Goal: Information Seeking & Learning: Learn about a topic

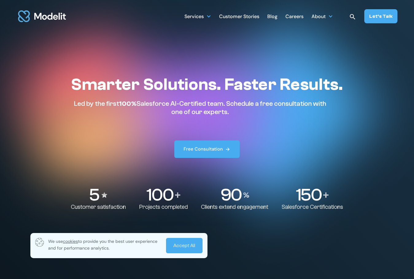
click at [283, 104] on p "Led by the first 100% Salesforce AI-Certified team. Schedule a free consultatio…" at bounding box center [200, 108] width 258 height 16
drag, startPoint x: 230, startPoint y: 113, endPoint x: 71, endPoint y: 84, distance: 162.1
click at [70, 84] on div "Smarter Solutions. Faster Results. Led by the first 100% Salesforce AI-Certifie…" at bounding box center [206, 143] width 333 height 136
click at [189, 104] on p "Led by the first 100% Salesforce AI-Certified team. Schedule a free consultatio…" at bounding box center [200, 108] width 258 height 16
drag, startPoint x: 216, startPoint y: 111, endPoint x: 224, endPoint y: 114, distance: 8.2
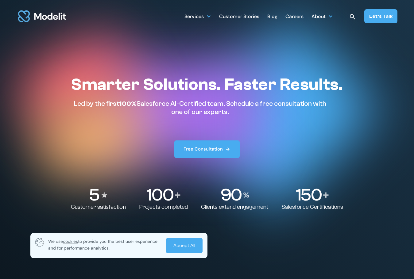
click at [217, 111] on p "Led by the first 100% Salesforce AI-Certified team. Schedule a free consultatio…" at bounding box center [200, 108] width 258 height 16
click at [229, 112] on p "Led by the first 100% Salesforce AI-Certified team. Schedule a free consultatio…" at bounding box center [200, 108] width 258 height 16
drag, startPoint x: 229, startPoint y: 113, endPoint x: 67, endPoint y: 89, distance: 164.1
click at [67, 89] on div "Smarter Solutions. Faster Results. Led by the first 100% Salesforce AI-Certifie…" at bounding box center [206, 143] width 333 height 136
click at [100, 103] on p "Led by the first 100% Salesforce AI-Certified team. Schedule a free consultatio…" at bounding box center [200, 108] width 258 height 16
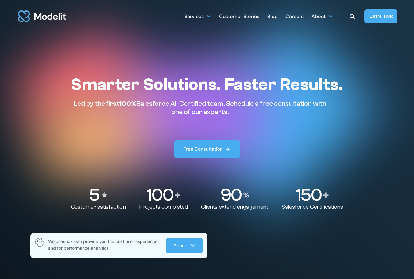
drag, startPoint x: 230, startPoint y: 113, endPoint x: 69, endPoint y: 87, distance: 162.8
click at [69, 87] on div "Smarter Solutions. Faster Results. Led by the first 100% Salesforce AI-Certifie…" at bounding box center [206, 143] width 333 height 136
click at [201, 106] on p "Led by the first 100% Salesforce AI-Certified team. Schedule a free consultatio…" at bounding box center [200, 108] width 258 height 16
drag, startPoint x: 73, startPoint y: 85, endPoint x: 235, endPoint y: 114, distance: 164.3
click at [235, 114] on div "Smarter Solutions. Faster Results. Led by the first 100% Salesforce AI-Certifie…" at bounding box center [207, 95] width 272 height 41
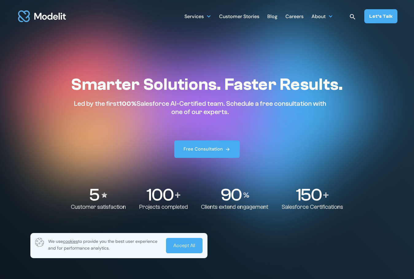
click at [224, 114] on p "Led by the first 100% Salesforce AI-Certified team. Schedule a free consultatio…" at bounding box center [200, 108] width 258 height 16
drag, startPoint x: 229, startPoint y: 113, endPoint x: 71, endPoint y: 84, distance: 161.0
click at [71, 84] on div "Smarter Solutions. Faster Results. Led by the first 100% Salesforce AI-Certifie…" at bounding box center [206, 143] width 333 height 136
click at [100, 89] on h1 "Smarter Solutions. Faster Results." at bounding box center [207, 85] width 272 height 20
drag, startPoint x: 73, startPoint y: 84, endPoint x: 235, endPoint y: 114, distance: 164.6
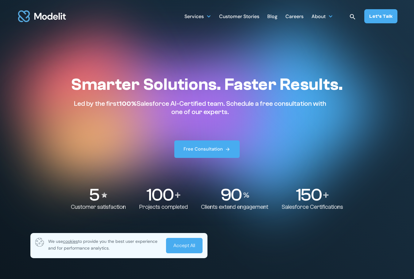
click at [235, 114] on div "Smarter Solutions. Faster Results. Led by the first 100% Salesforce AI-Certifie…" at bounding box center [207, 95] width 272 height 41
click at [223, 113] on p "Led by the first 100% Salesforce AI-Certified team. Schedule a free consultatio…" at bounding box center [200, 108] width 258 height 16
click at [229, 113] on p "Led by the first 100% Salesforce AI-Certified team. Schedule a free consultatio…" at bounding box center [200, 108] width 258 height 16
click at [231, 113] on p "Led by the first 100% Salesforce AI-Certified team. Schedule a free consultatio…" at bounding box center [200, 108] width 258 height 16
drag, startPoint x: 230, startPoint y: 113, endPoint x: 75, endPoint y: 93, distance: 155.7
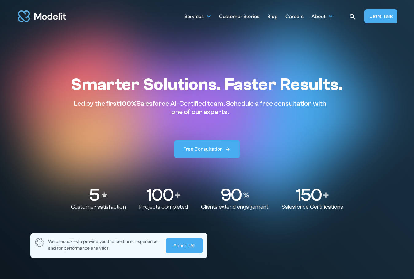
click at [75, 93] on div "Smarter Solutions. Faster Results. Led by the first 100% Salesforce AI-Certifie…" at bounding box center [207, 95] width 272 height 41
click at [74, 89] on h1 "Smarter Solutions. Faster Results." at bounding box center [207, 85] width 272 height 20
drag, startPoint x: 79, startPoint y: 86, endPoint x: 231, endPoint y: 116, distance: 154.6
click at [231, 116] on div "Smarter Solutions. Faster Results. Led by the first 100% Salesforce AI-Certifie…" at bounding box center [207, 116] width 272 height 83
click at [223, 114] on p "Led by the first 100% Salesforce AI-Certified team. Schedule a free consultatio…" at bounding box center [200, 108] width 258 height 16
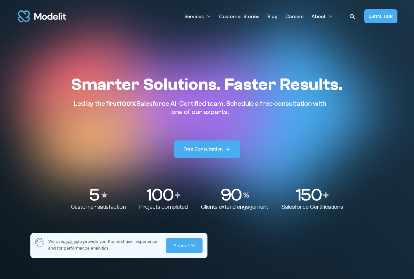
click at [230, 114] on p "Led by the first 100% Salesforce AI-Certified team. Schedule a free consultatio…" at bounding box center [200, 108] width 258 height 16
drag, startPoint x: 230, startPoint y: 113, endPoint x: 71, endPoint y: 93, distance: 160.3
click at [71, 93] on div "Smarter Solutions. Faster Results. Led by the first 100% Salesforce AI-Certifie…" at bounding box center [206, 143] width 333 height 136
click at [76, 91] on h1 "Smarter Solutions. Faster Results." at bounding box center [207, 85] width 272 height 20
drag, startPoint x: 230, startPoint y: 113, endPoint x: 75, endPoint y: 88, distance: 157.6
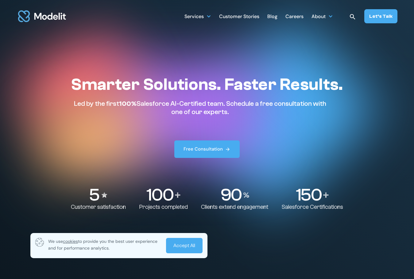
click at [75, 88] on div "Smarter Solutions. Faster Results. Led by the first 100% Salesforce AI-Certifie…" at bounding box center [207, 95] width 272 height 41
click at [75, 88] on h1 "Smarter Solutions. Faster Results." at bounding box center [207, 85] width 272 height 20
drag, startPoint x: 230, startPoint y: 113, endPoint x: 69, endPoint y: 87, distance: 163.0
click at [69, 87] on div "Smarter Solutions. Faster Results. Led by the first 100% Salesforce AI-Certifie…" at bounding box center [206, 143] width 333 height 136
click at [75, 88] on h1 "Smarter Solutions. Faster Results." at bounding box center [207, 85] width 272 height 20
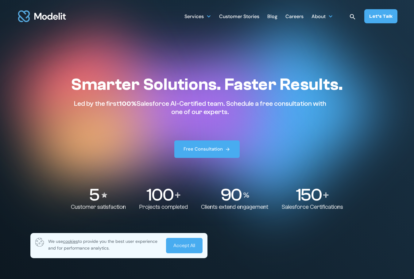
click at [74, 87] on h1 "Smarter Solutions. Faster Results." at bounding box center [207, 85] width 272 height 20
click at [333, 17] on div at bounding box center [330, 16] width 5 height 5
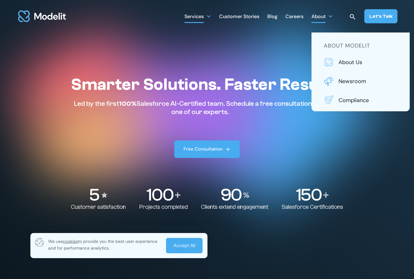
click at [211, 18] on div at bounding box center [208, 16] width 5 height 5
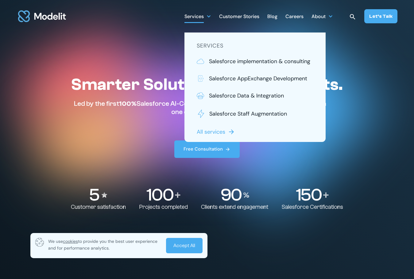
click at [226, 15] on div "Customer Stories" at bounding box center [239, 17] width 40 height 12
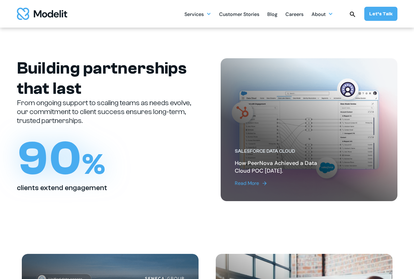
click at [165, 108] on p "From ongoing support to scaling teams as needs evolve, our commitment to client…" at bounding box center [105, 112] width 177 height 26
click at [139, 114] on p "From ongoing support to scaling teams as needs evolve, our commitment to client…" at bounding box center [105, 112] width 177 height 26
click at [178, 112] on p "From ongoing support to scaling teams as needs evolve, our commitment to client…" at bounding box center [105, 112] width 177 height 26
